Goal: Task Accomplishment & Management: Manage account settings

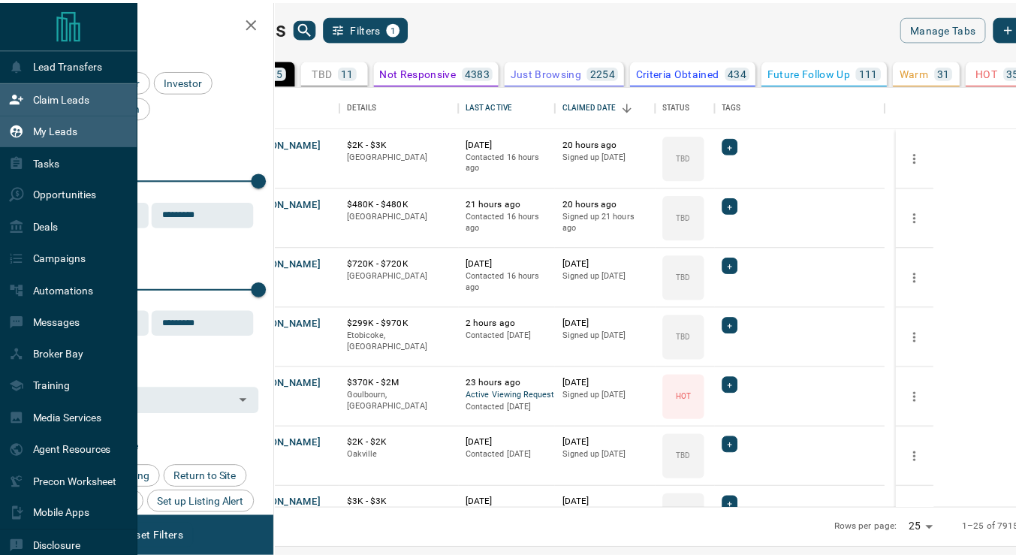
scroll to position [412, 732]
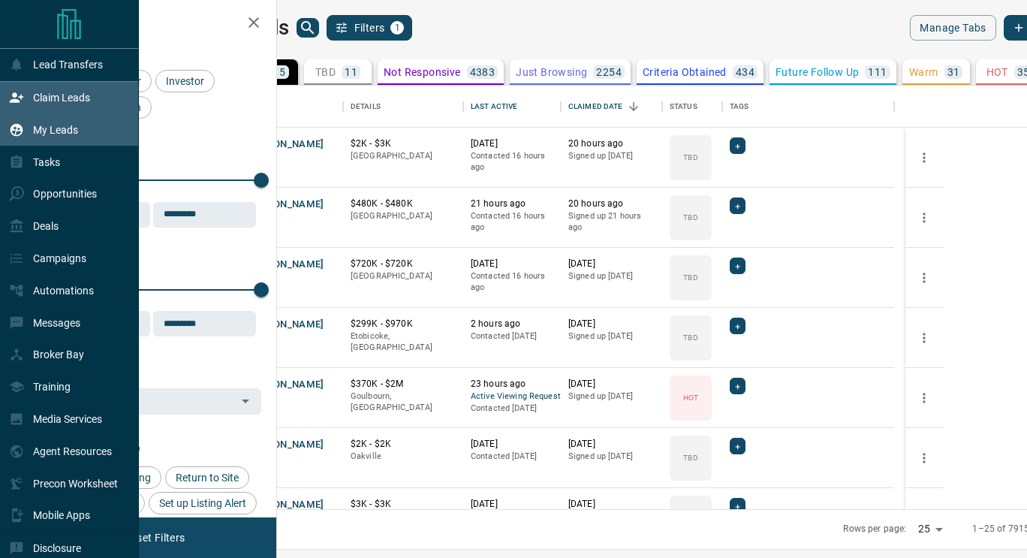
click at [44, 100] on p "Claim Leads" at bounding box center [61, 98] width 57 height 12
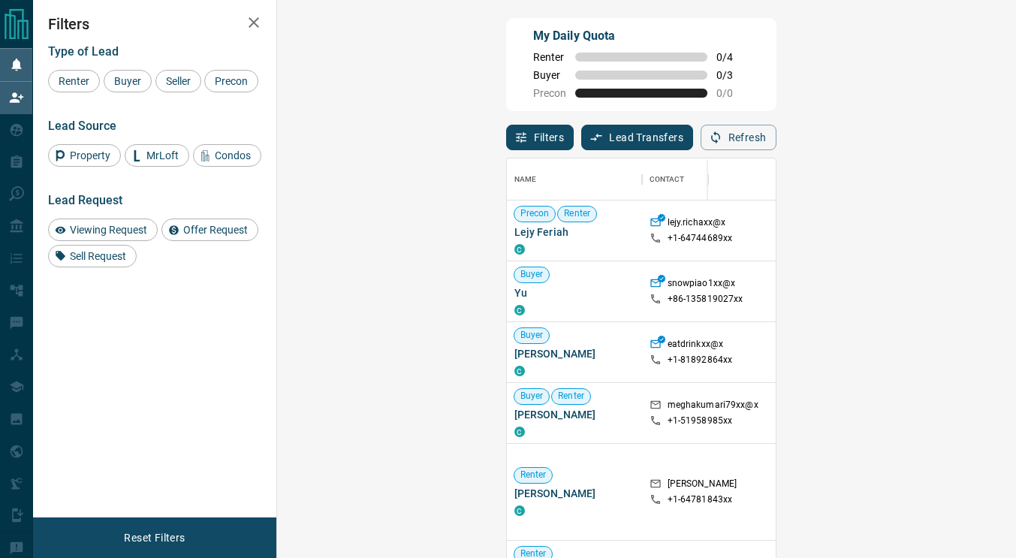
scroll to position [411, 695]
click at [110, 231] on span "Viewing Request" at bounding box center [109, 230] width 88 height 12
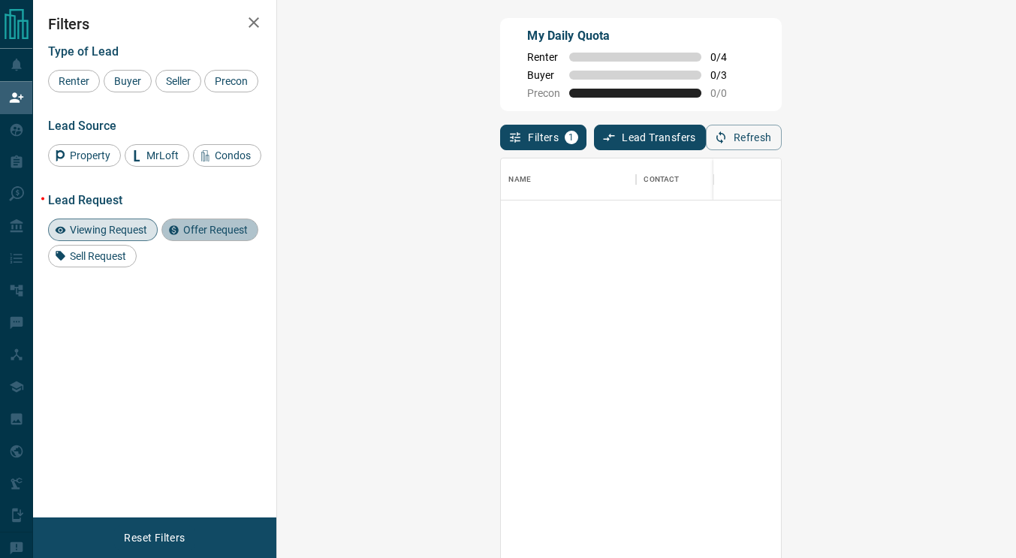
click at [232, 219] on div "Offer Request" at bounding box center [209, 230] width 97 height 23
click at [131, 234] on span "Viewing Request" at bounding box center [109, 230] width 88 height 12
click at [191, 228] on span "Offer Request" at bounding box center [215, 230] width 75 height 12
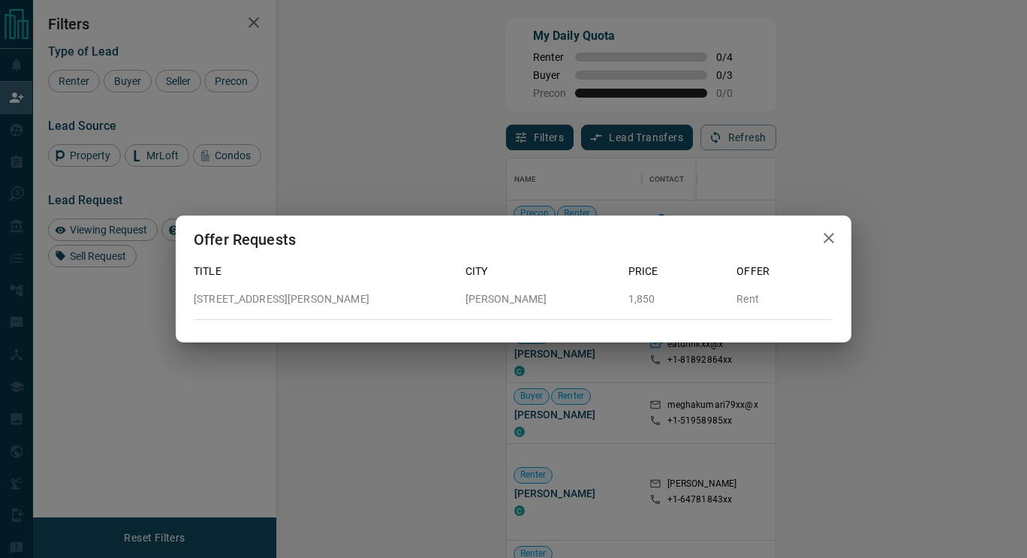
click at [830, 237] on icon "button" at bounding box center [829, 238] width 11 height 11
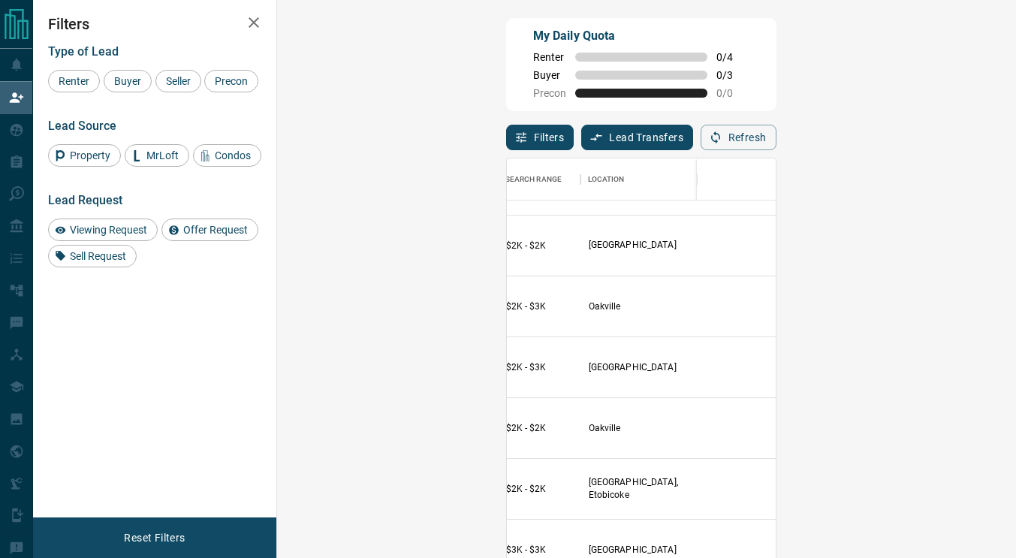
scroll to position [629, 347]
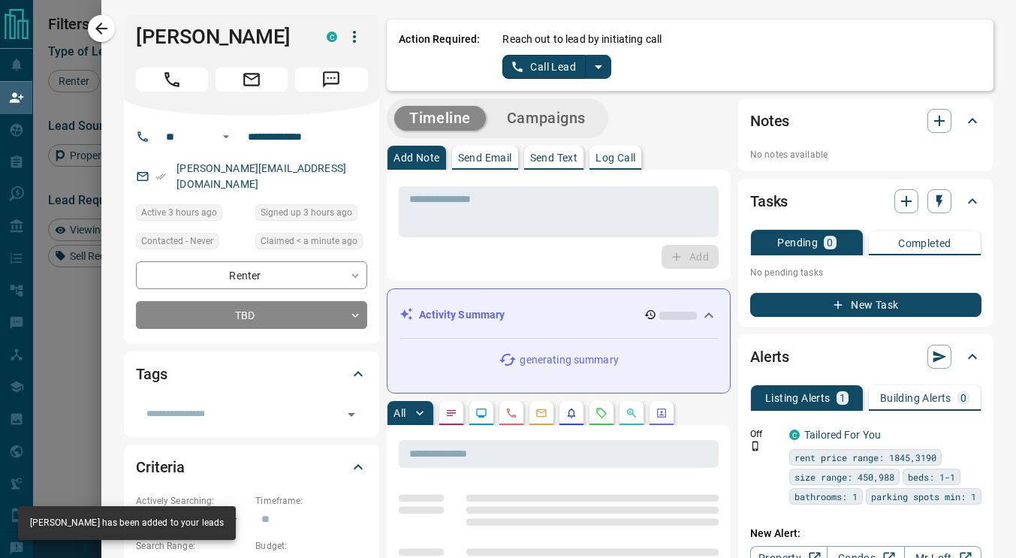
click at [96, 31] on icon "button" at bounding box center [101, 29] width 18 height 18
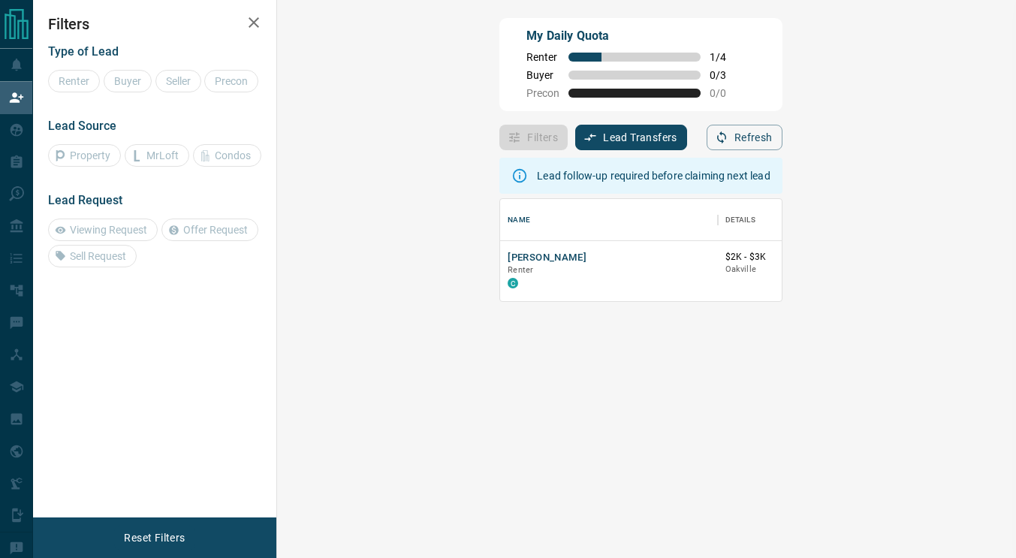
scroll to position [91, 695]
click at [249, 23] on icon "button" at bounding box center [254, 23] width 18 height 18
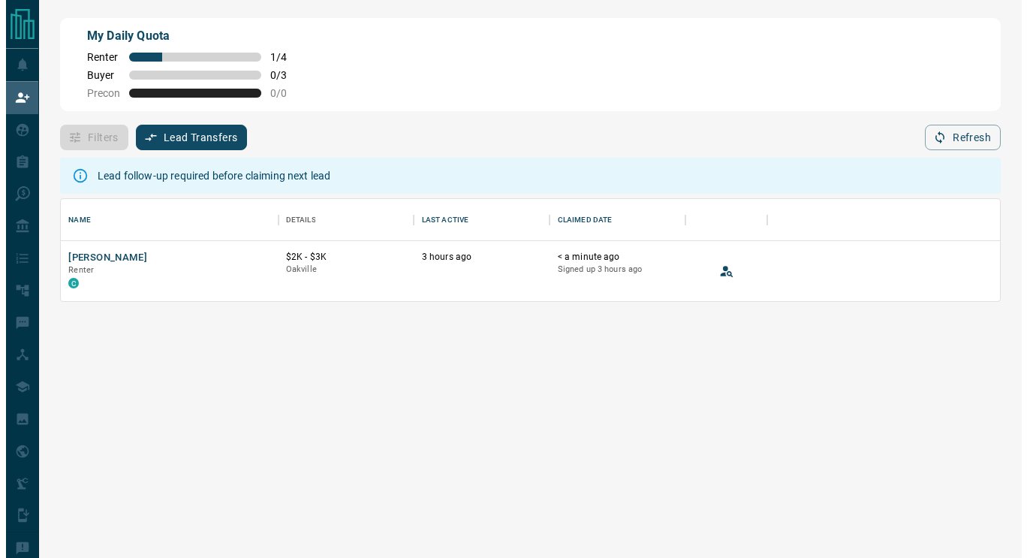
scroll to position [91, 928]
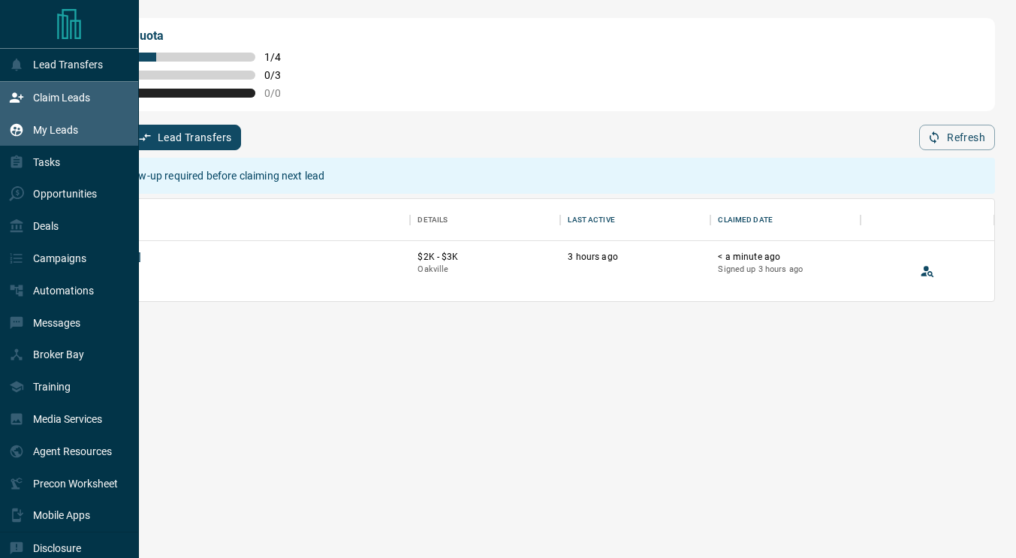
click at [18, 130] on icon at bounding box center [16, 129] width 15 height 15
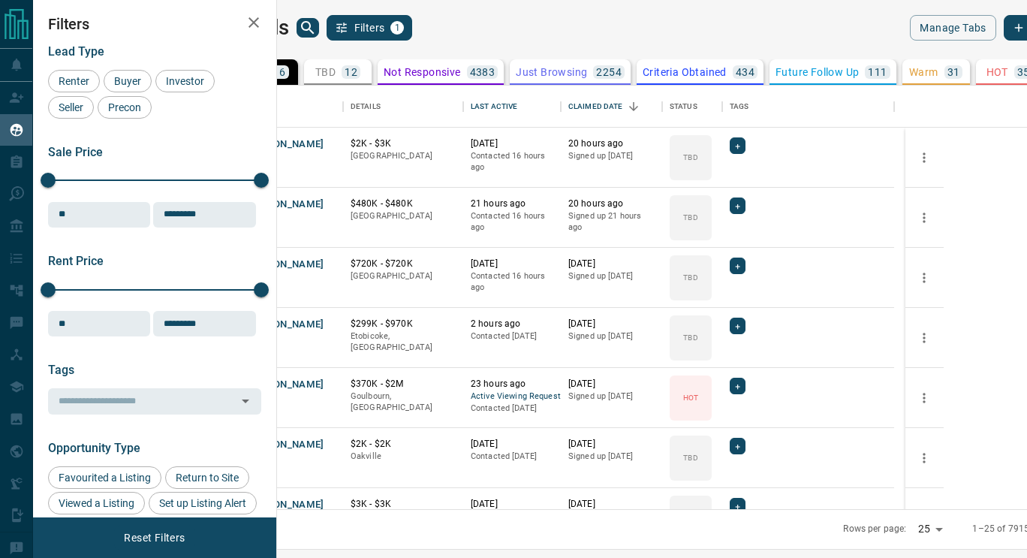
scroll to position [412, 732]
click at [372, 75] on button "TBD 12" at bounding box center [338, 72] width 68 height 26
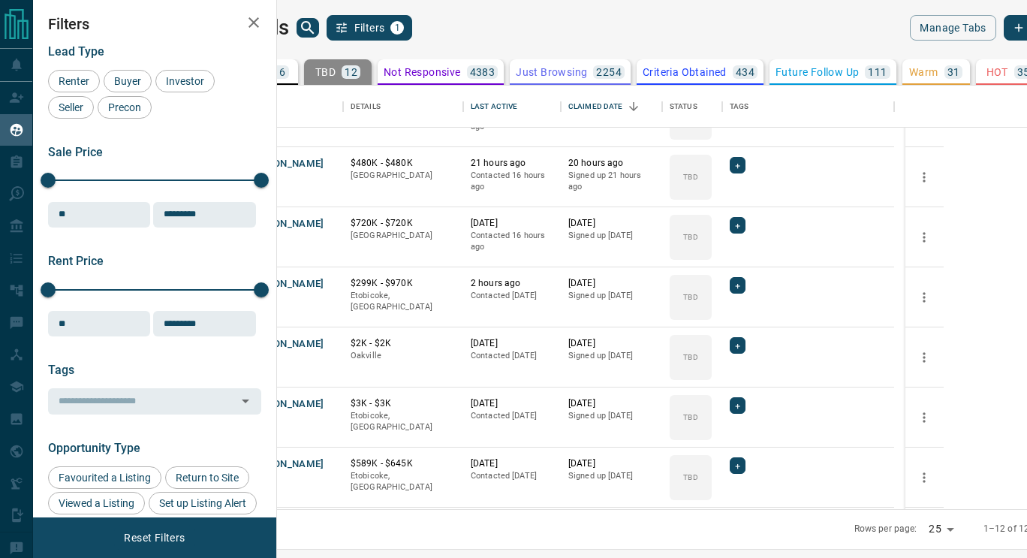
scroll to position [0, 0]
